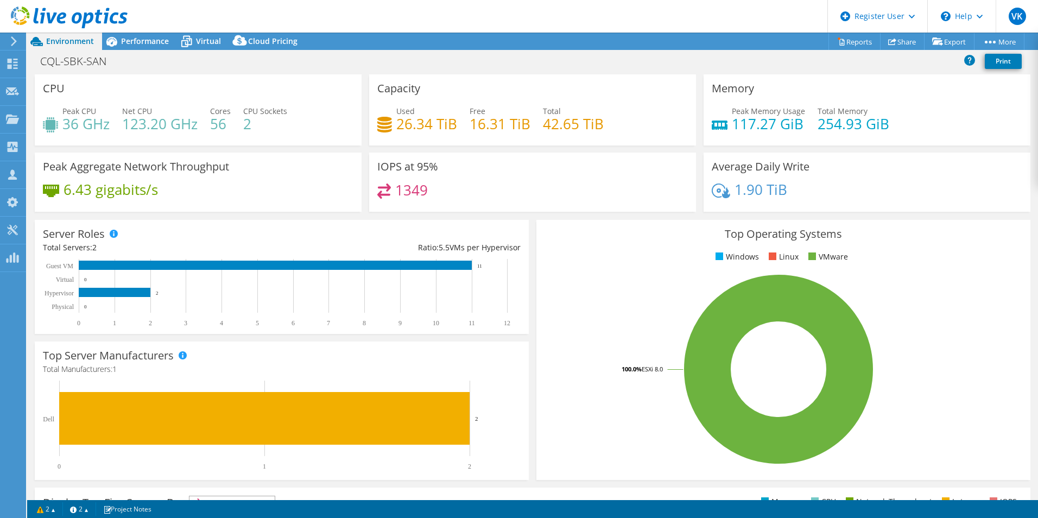
select select "USD"
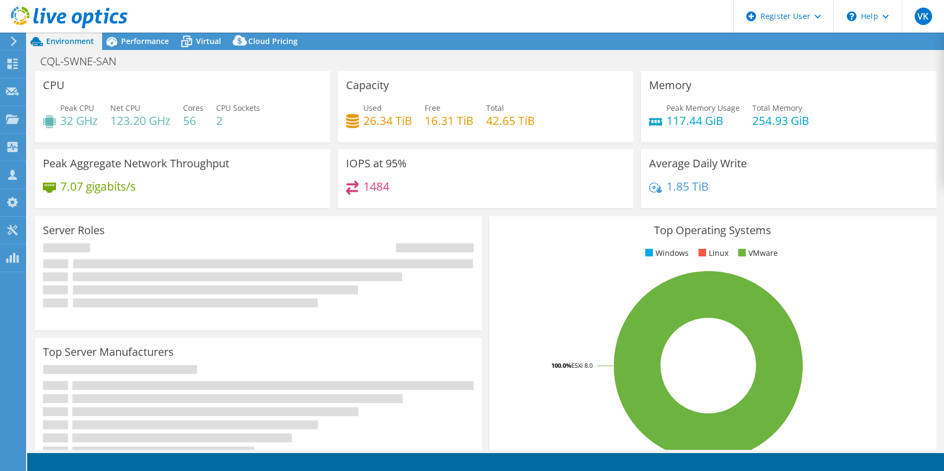
select select "[GEOGRAPHIC_DATA]"
select select "USD"
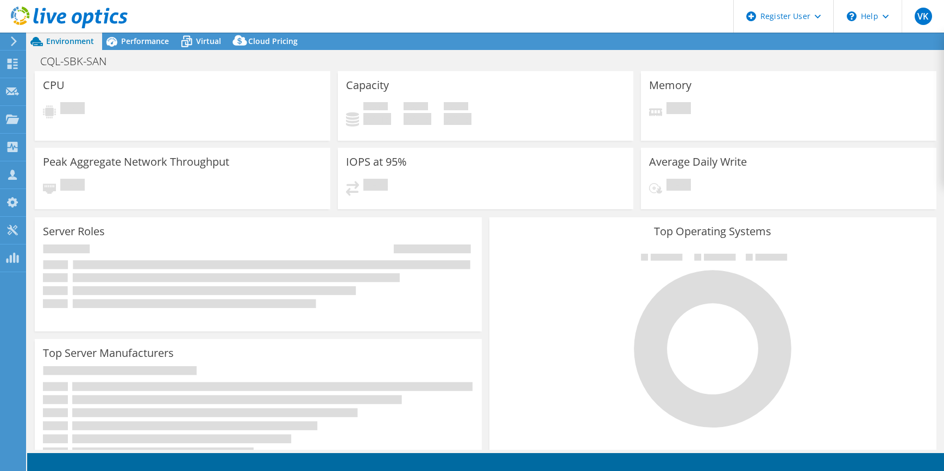
select select "USD"
